Goal: Check status: Check status

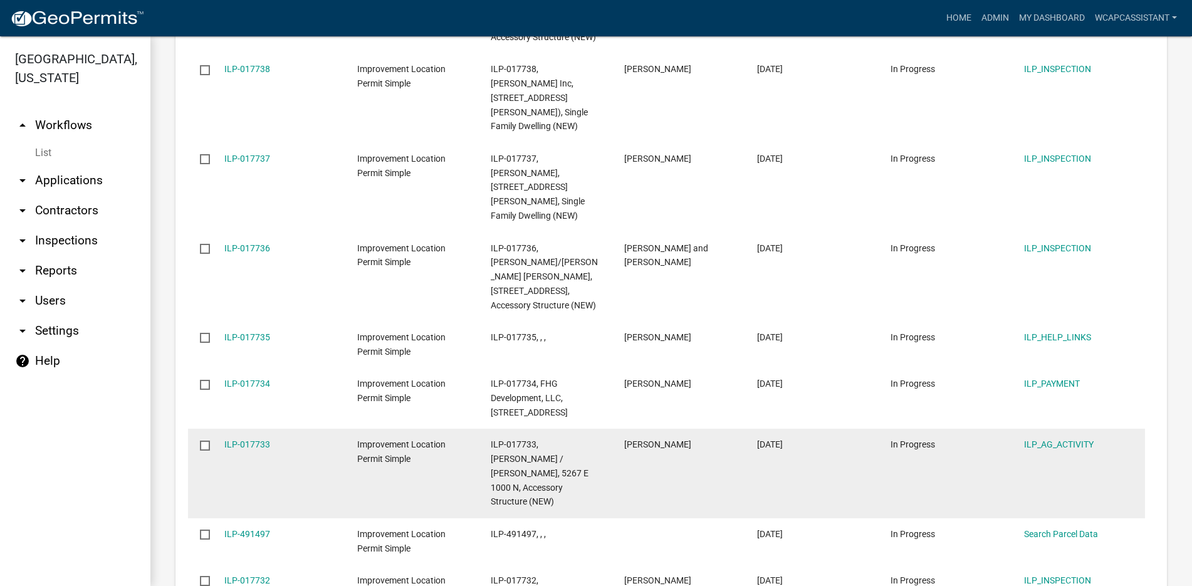
scroll to position [1698, 0]
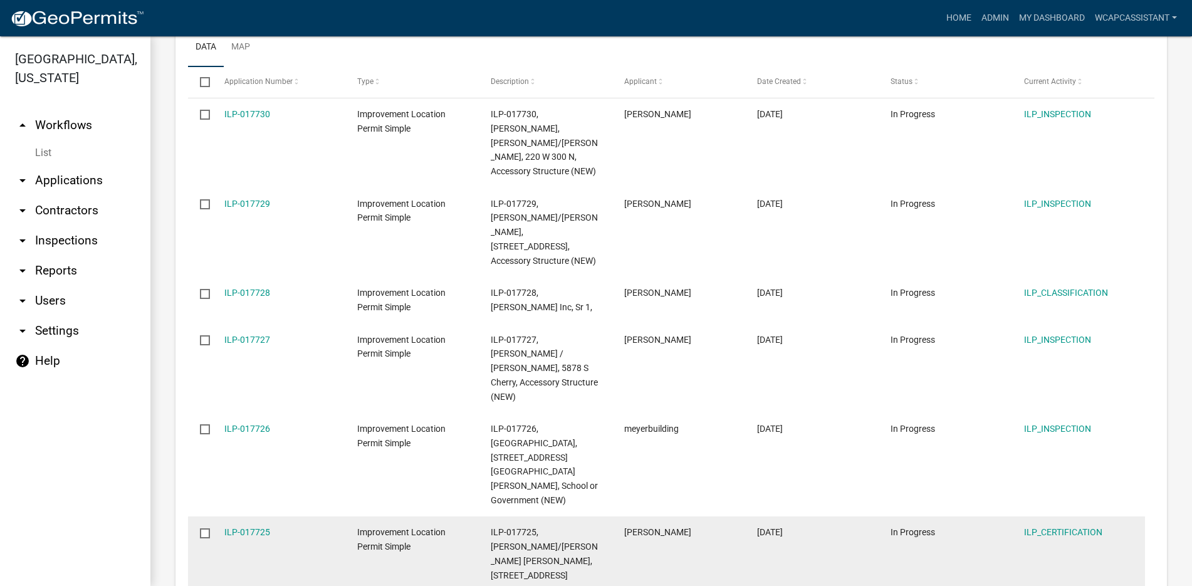
scroll to position [1481, 0]
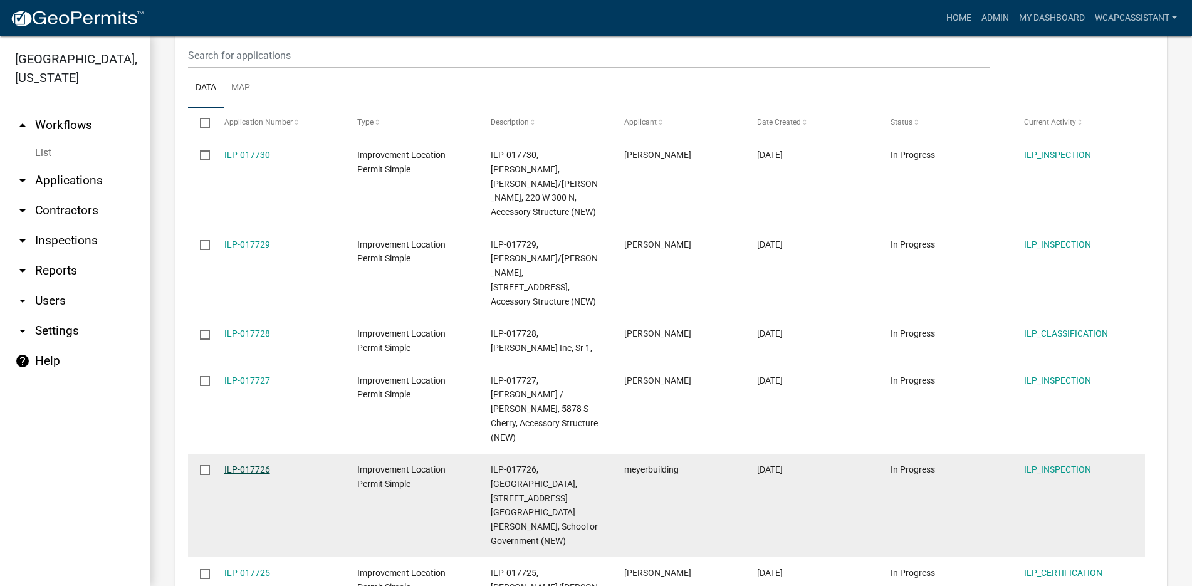
click at [260, 465] on link "ILP-017726" at bounding box center [247, 470] width 46 height 10
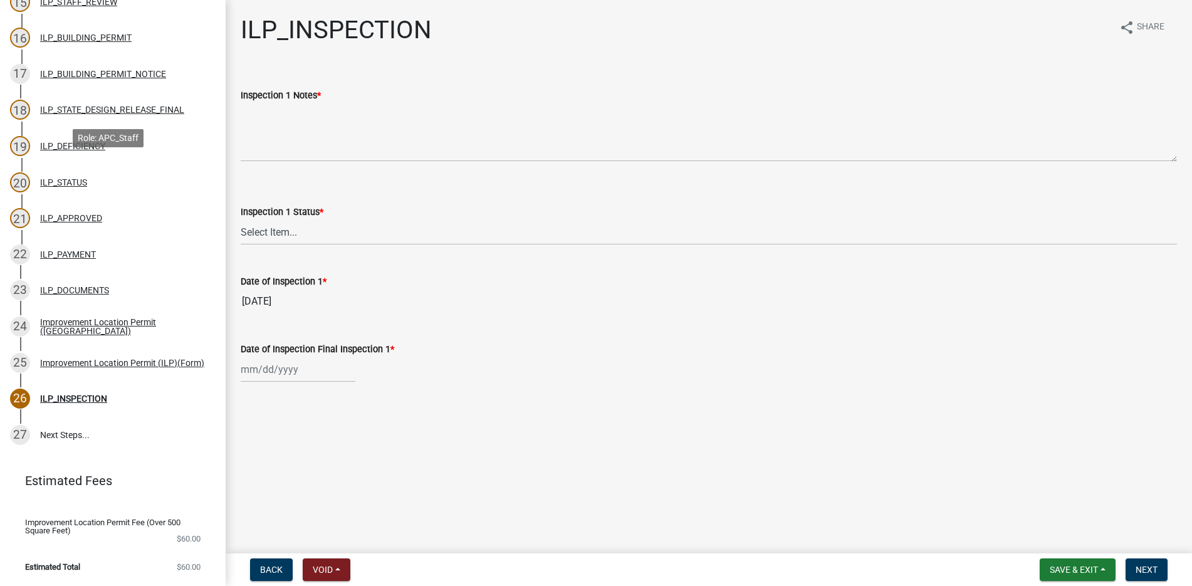
scroll to position [698, 0]
click at [83, 359] on div "Improvement Location Permit (ILP)(Form)" at bounding box center [122, 363] width 164 height 9
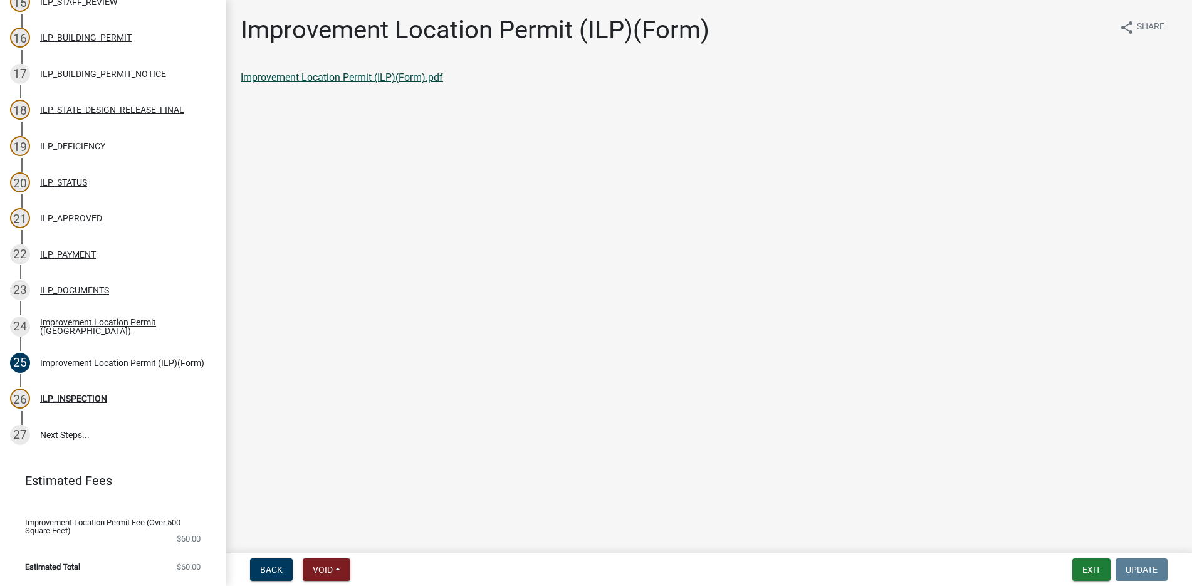
click at [345, 73] on link "Improvement Location Permit (ILP)(Form).pdf" at bounding box center [342, 77] width 203 height 12
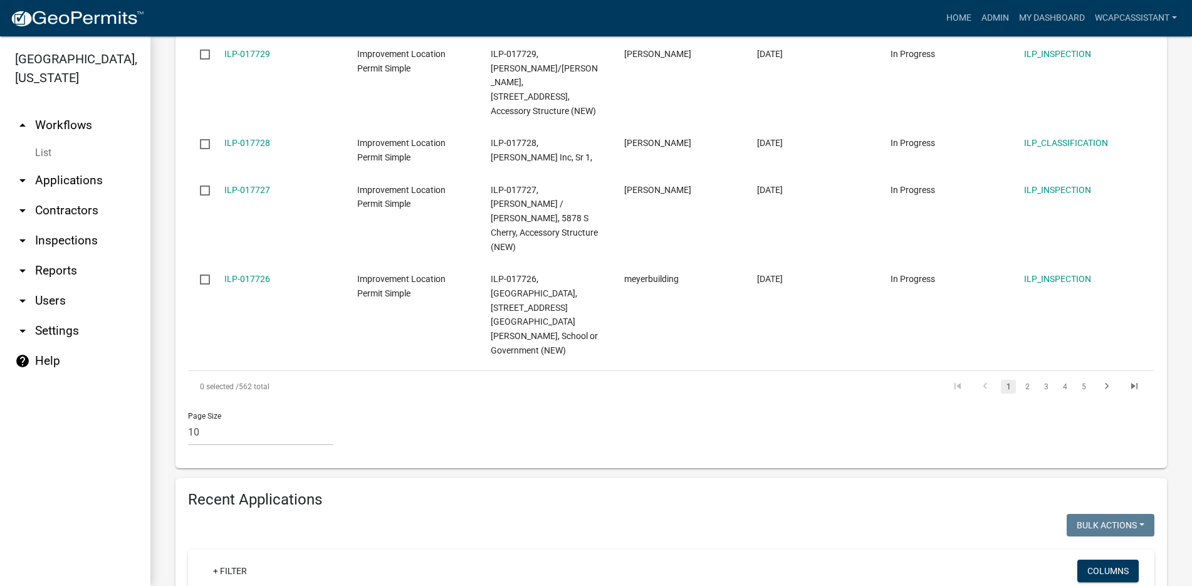
scroll to position [1698, 0]
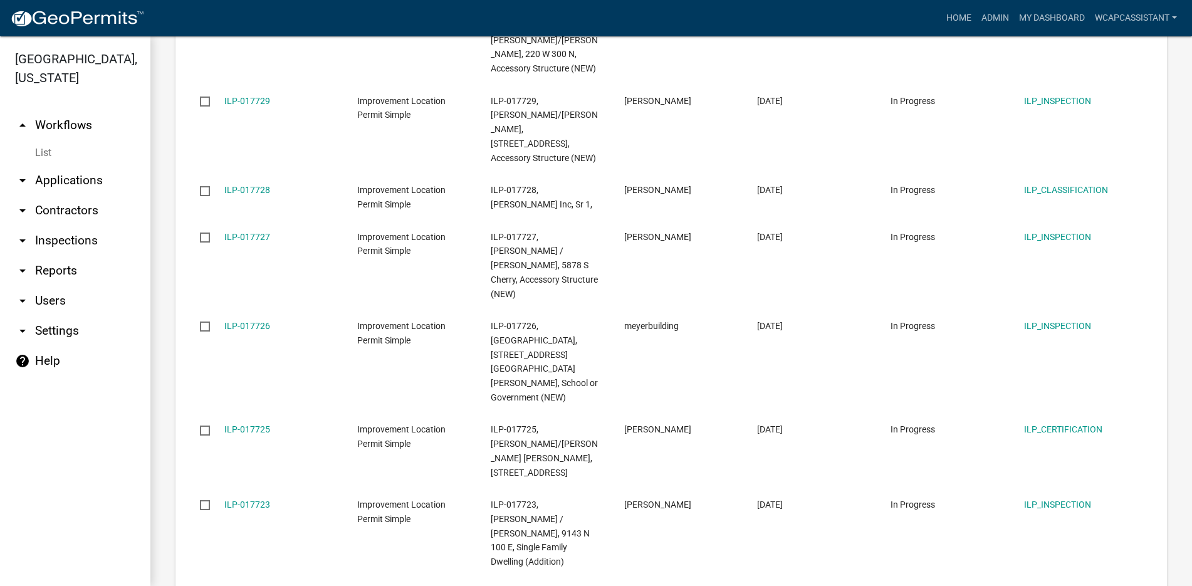
scroll to position [1670, 0]
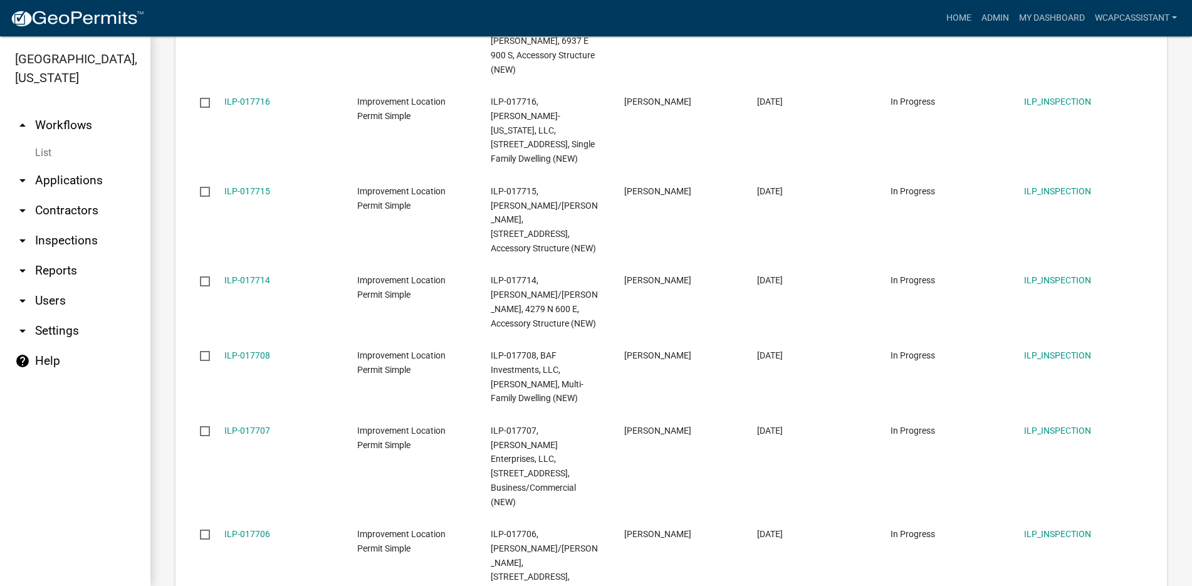
scroll to position [1755, 0]
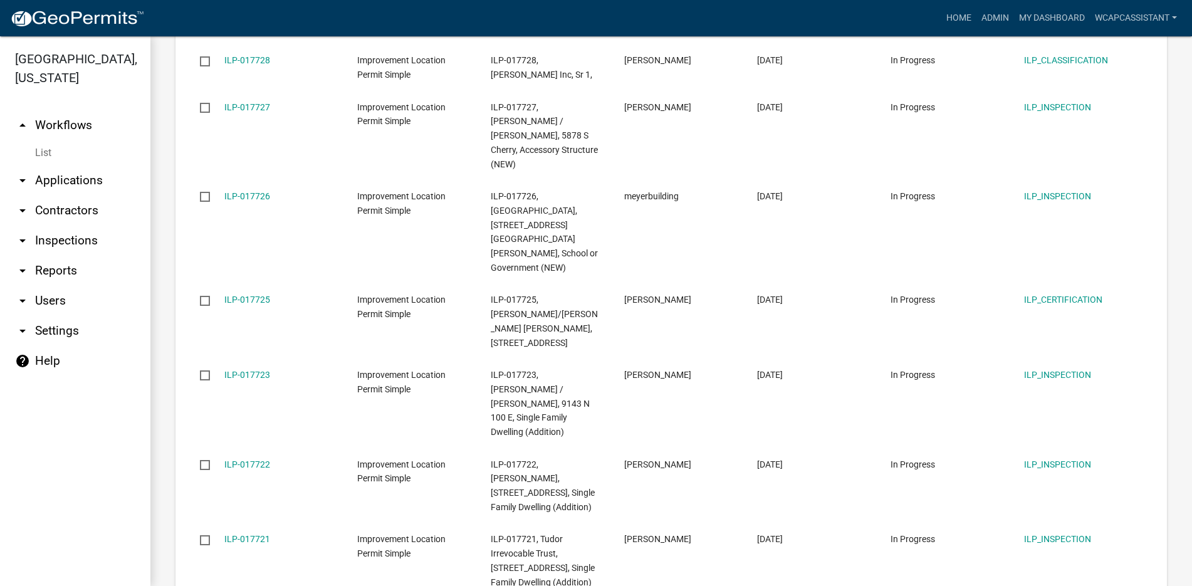
scroll to position [1698, 0]
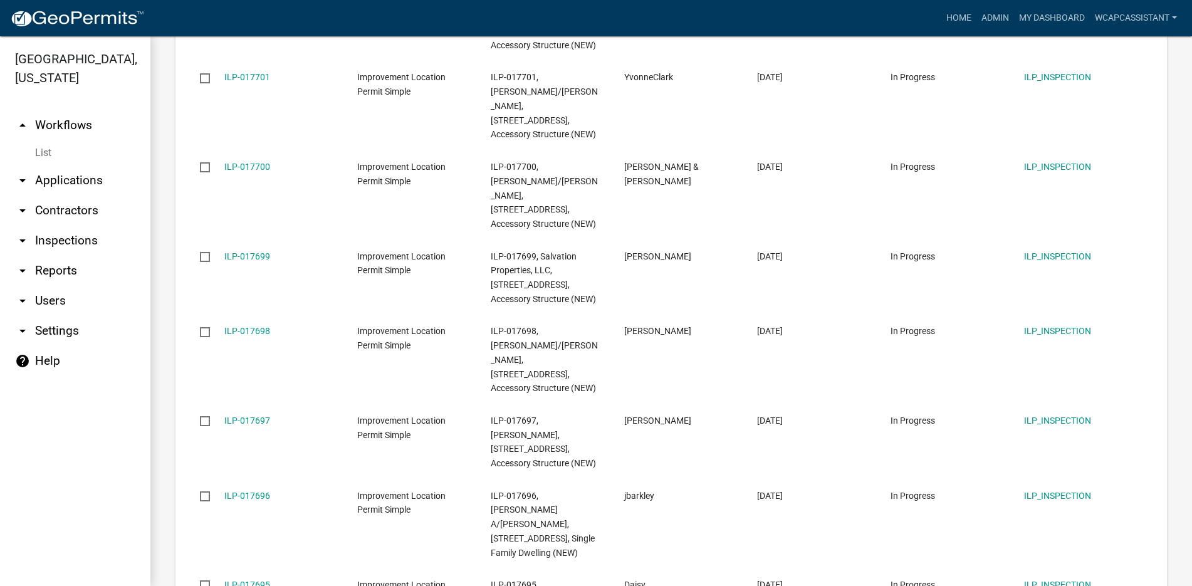
scroll to position [1726, 0]
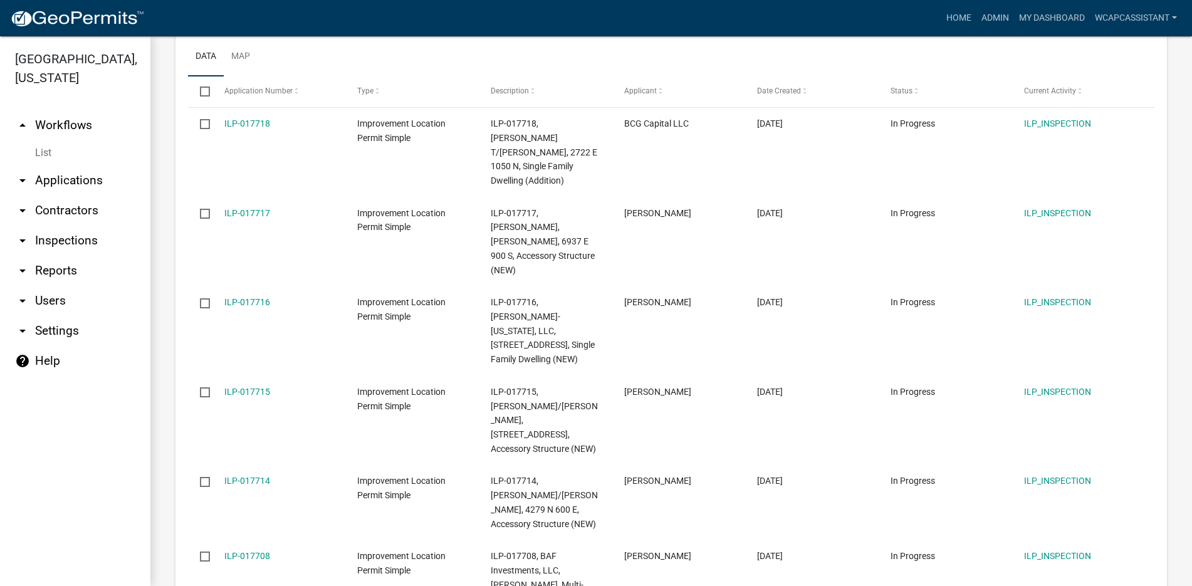
scroll to position [1475, 0]
